Goal: Communication & Community: Answer question/provide support

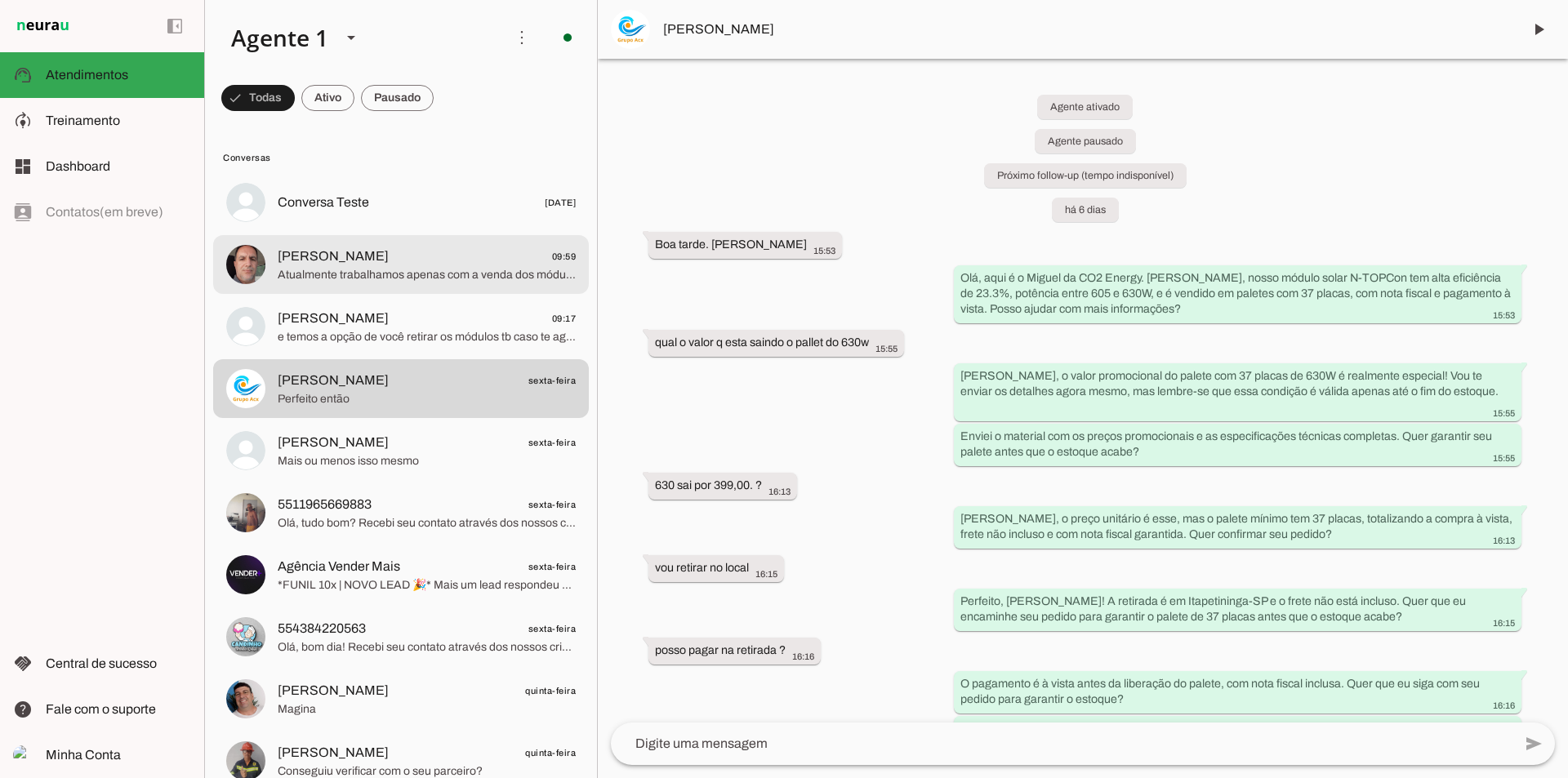
click at [451, 264] on span "[PERSON_NAME] 09:59" at bounding box center [426, 257] width 298 height 21
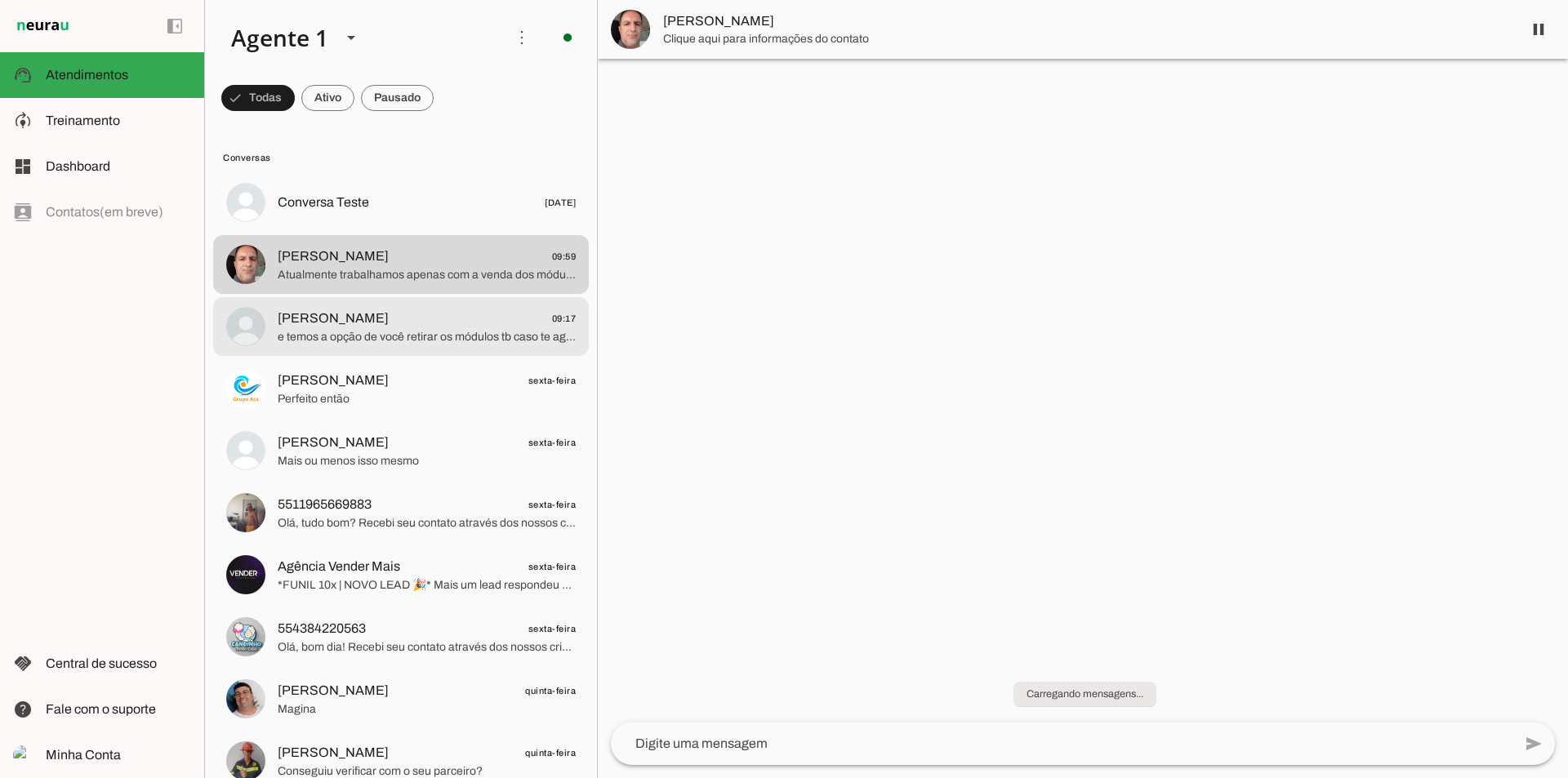
click at [449, 314] on span "[PERSON_NAME] 09:17" at bounding box center [426, 319] width 298 height 21
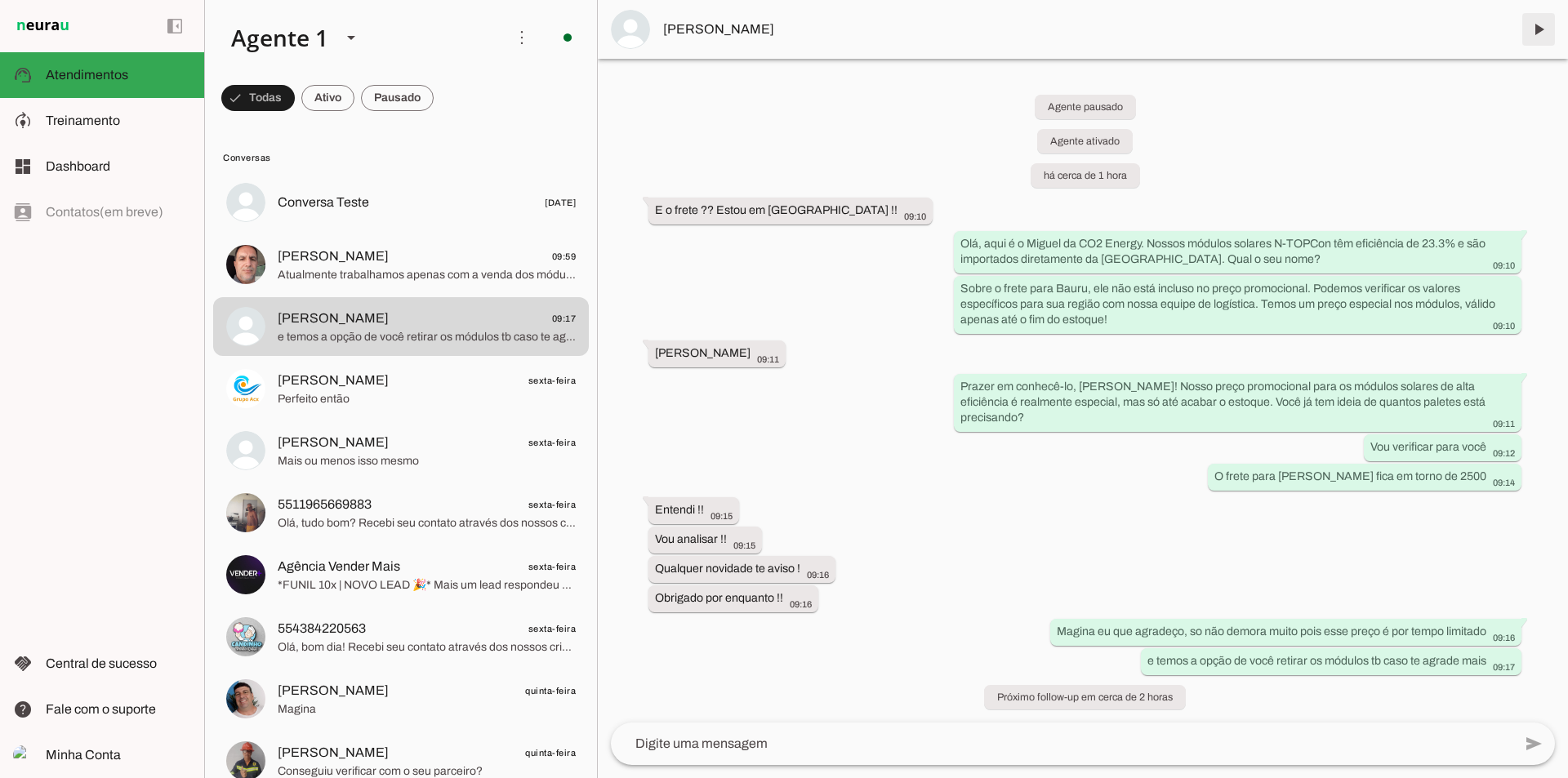
click at [1519, 46] on span at bounding box center [1538, 29] width 39 height 39
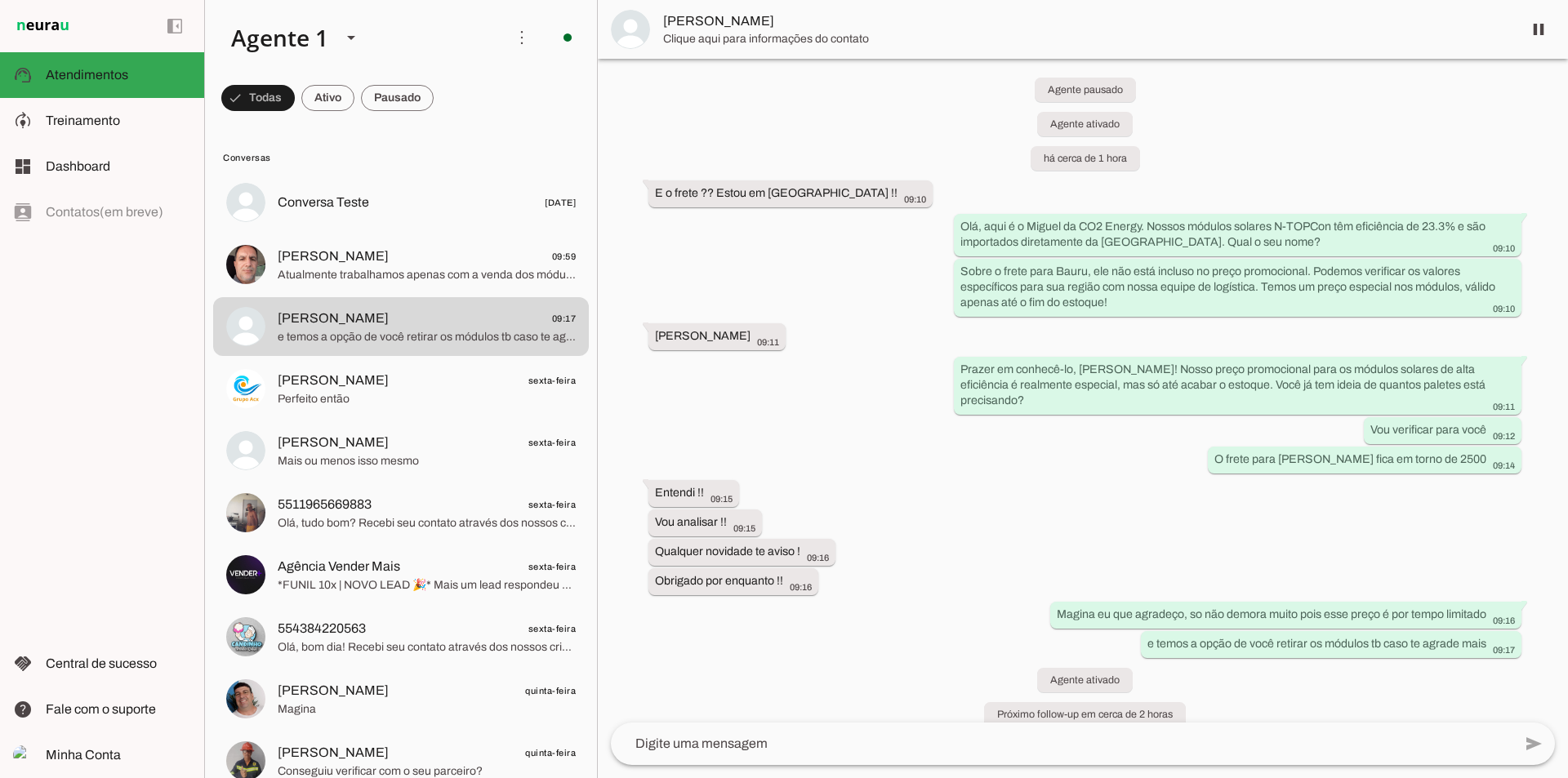
scroll to position [37, 0]
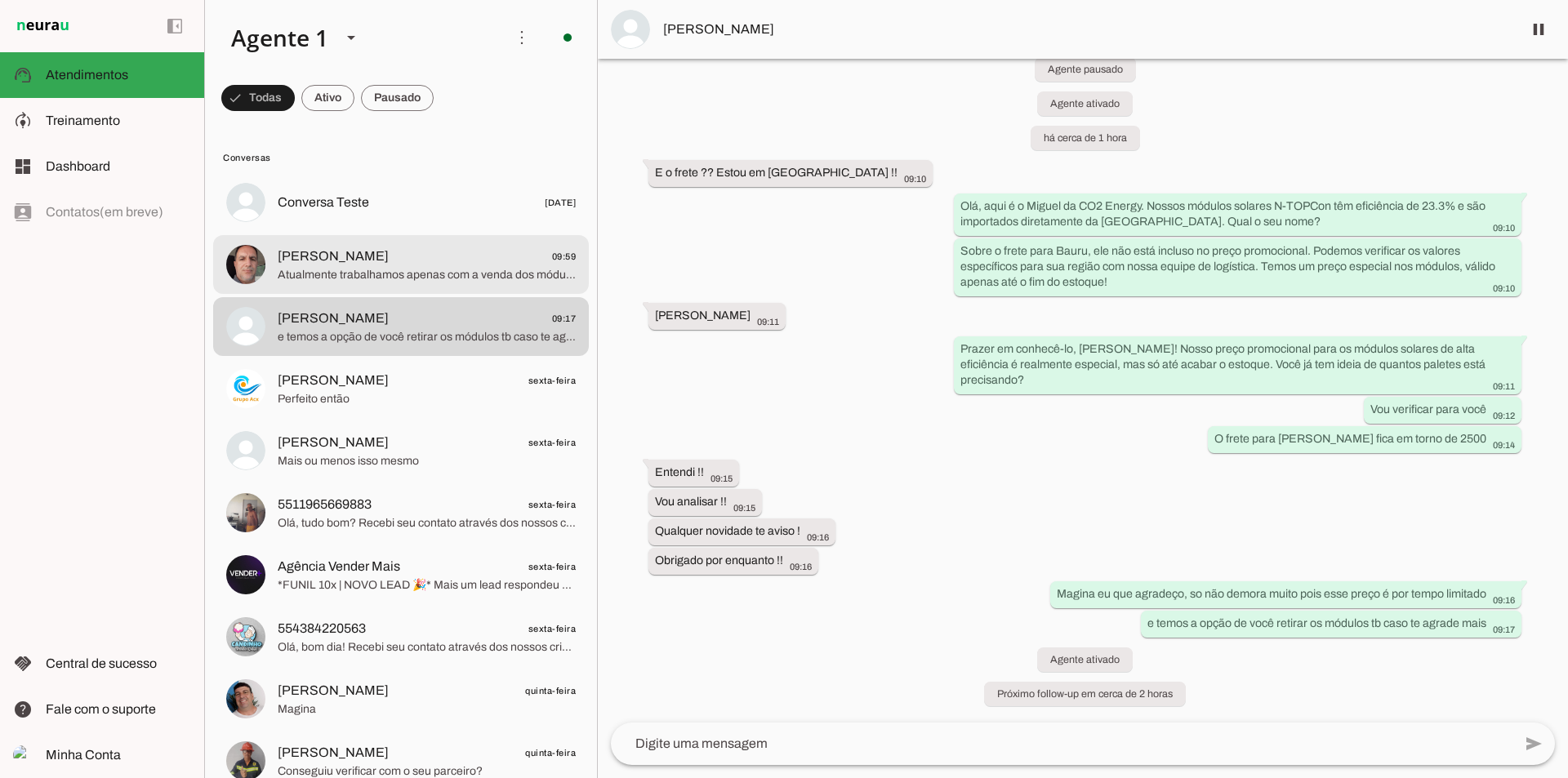
click at [395, 267] on span "Atualmente trabalhamos apenas com a venda dos módulos solares. Para uma micro u…" at bounding box center [426, 275] width 298 height 16
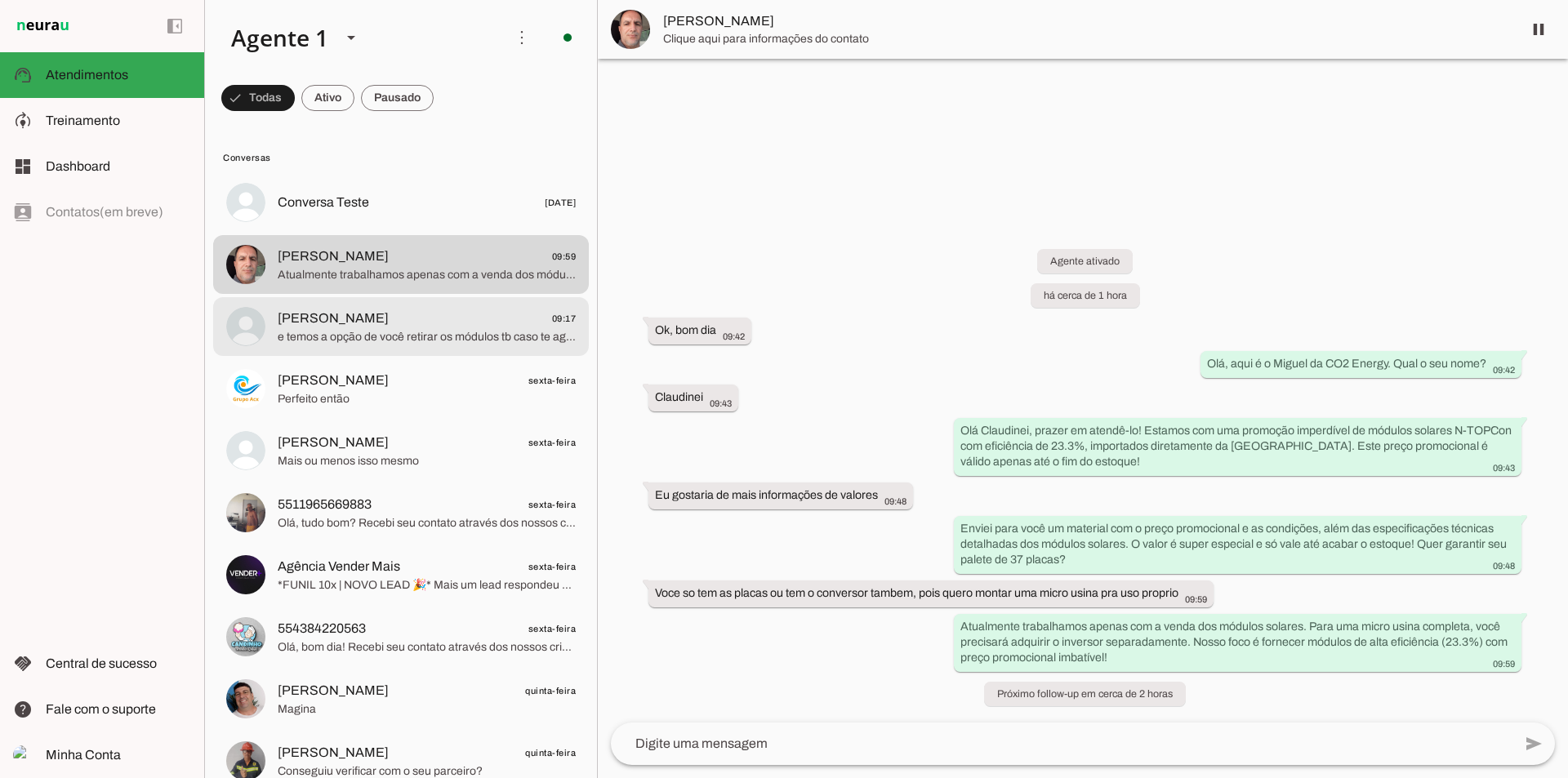
click at [380, 320] on span "[PERSON_NAME] 09:17" at bounding box center [426, 319] width 298 height 21
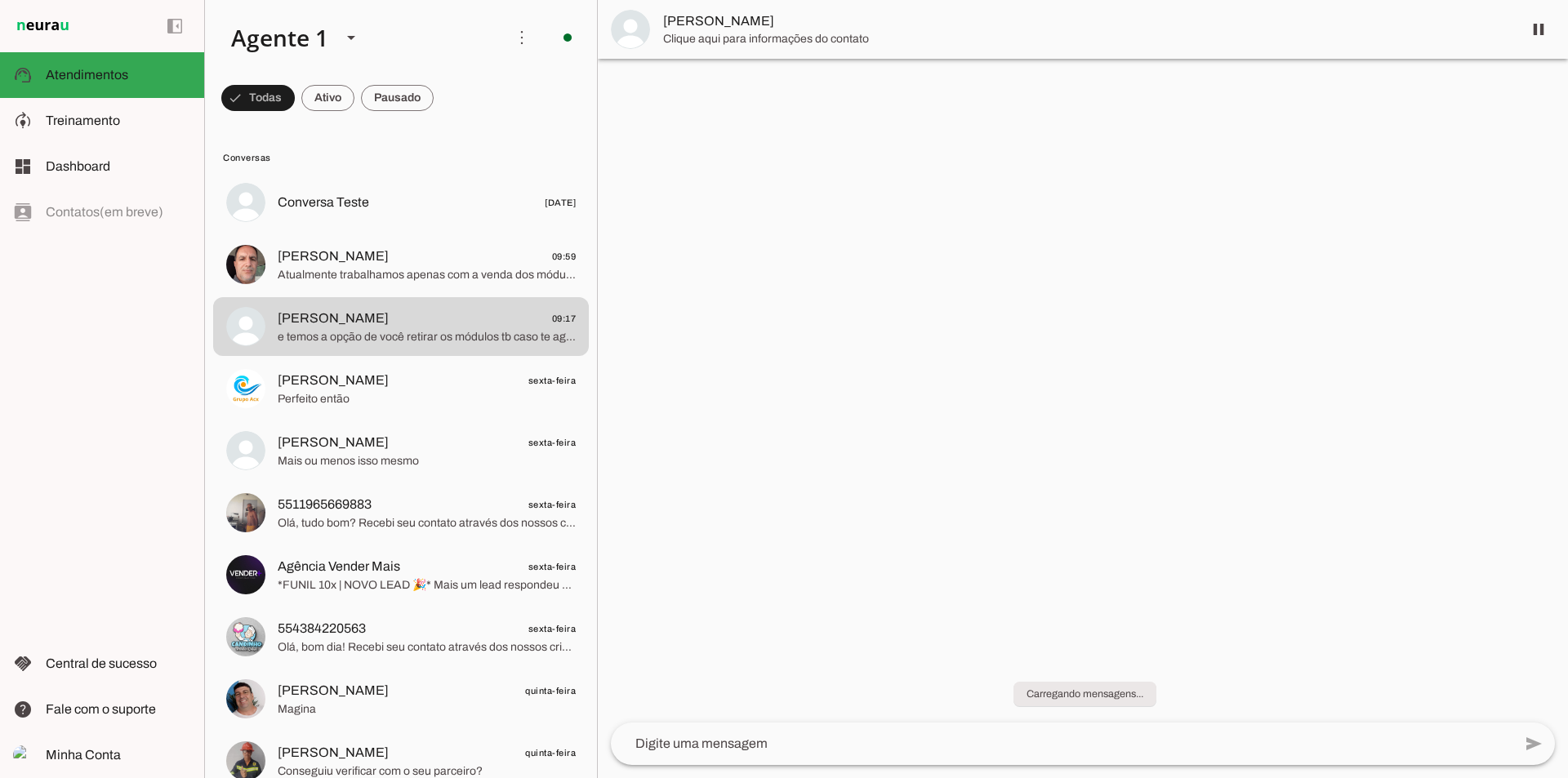
scroll to position [37, 0]
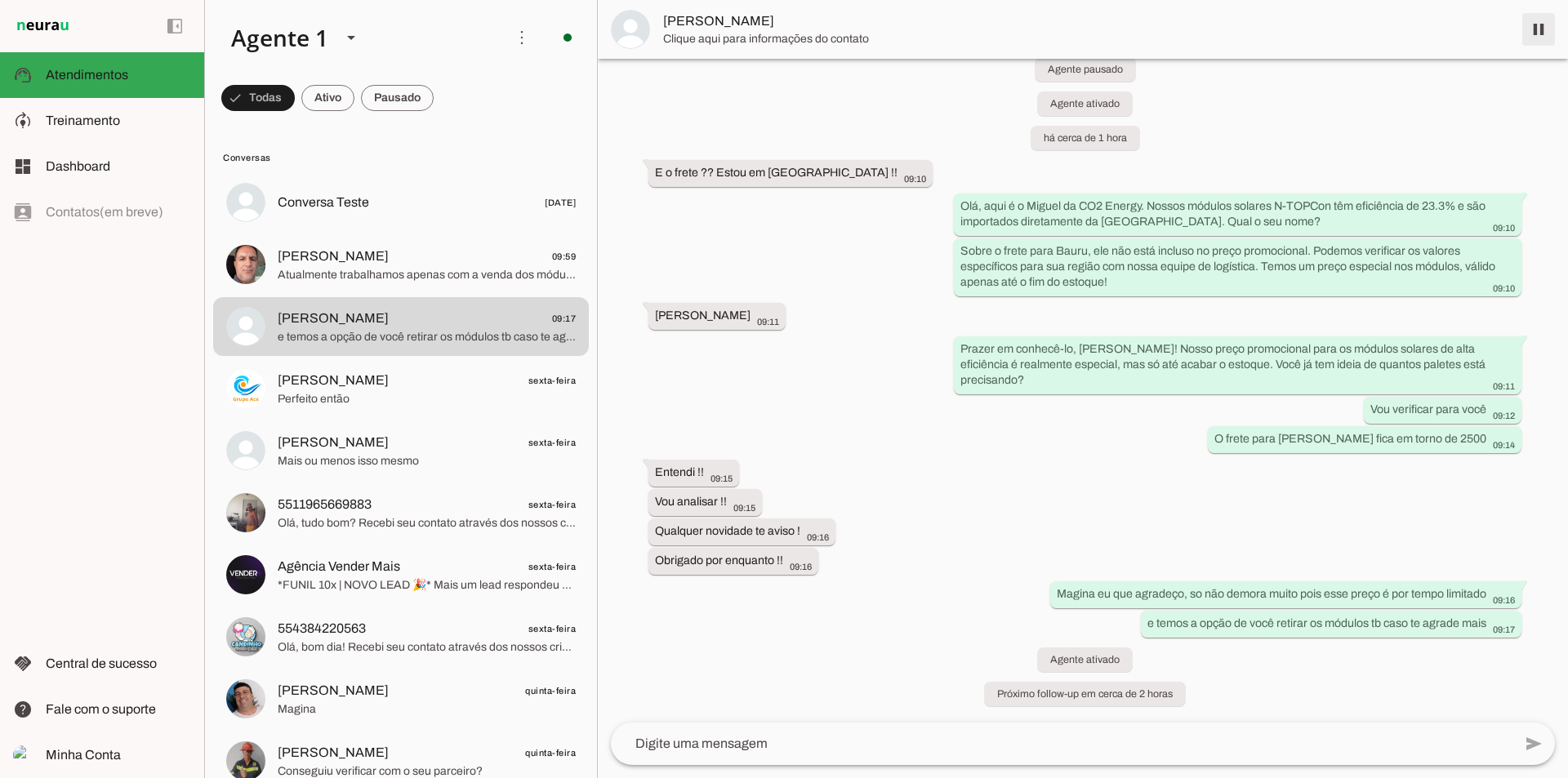
drag, startPoint x: 1520, startPoint y: 38, endPoint x: 1442, endPoint y: 51, distance: 79.1
click at [1520, 39] on span at bounding box center [1538, 29] width 39 height 39
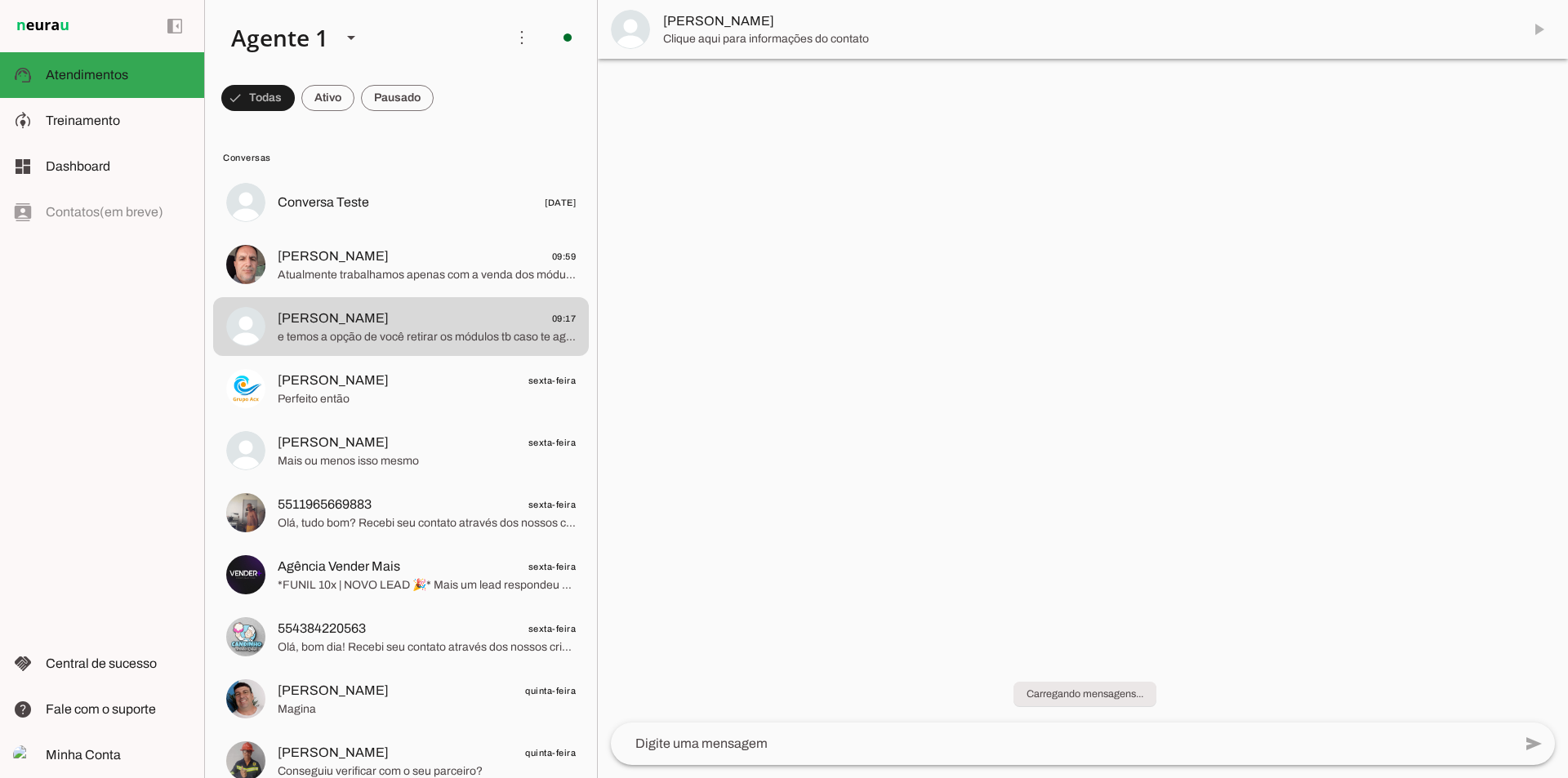
scroll to position [0, 0]
